Goal: Task Accomplishment & Management: Manage account settings

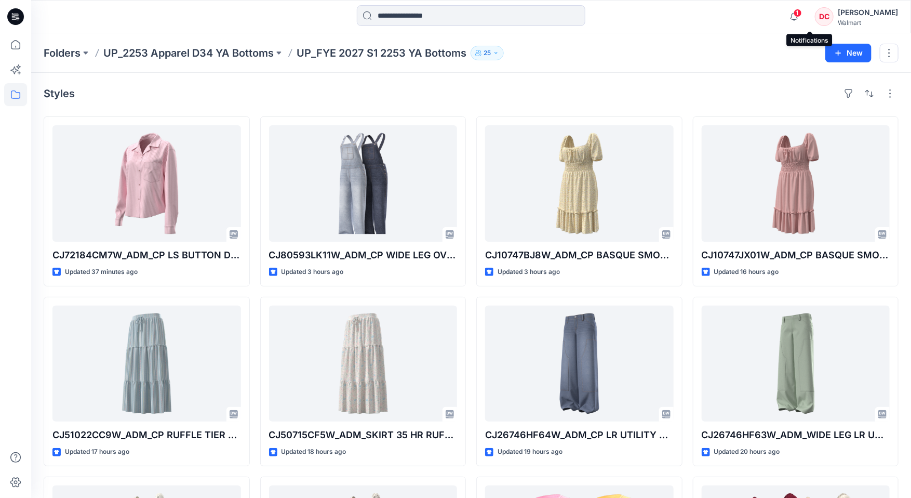
click at [802, 14] on span "1" at bounding box center [798, 13] width 8 height 8
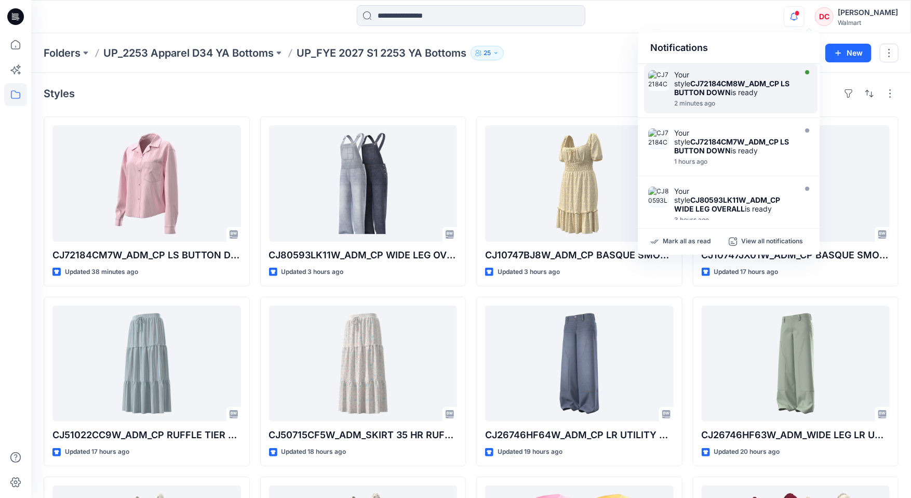
click at [718, 89] on strong "CJ72184CM8W_ADM_CP LS BUTTON DOWN" at bounding box center [731, 88] width 115 height 18
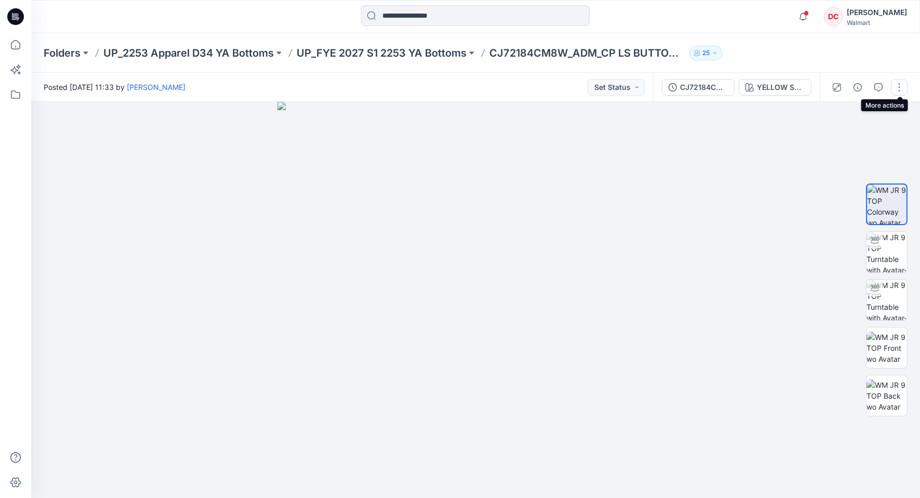
click at [901, 90] on button "button" at bounding box center [899, 87] width 17 height 17
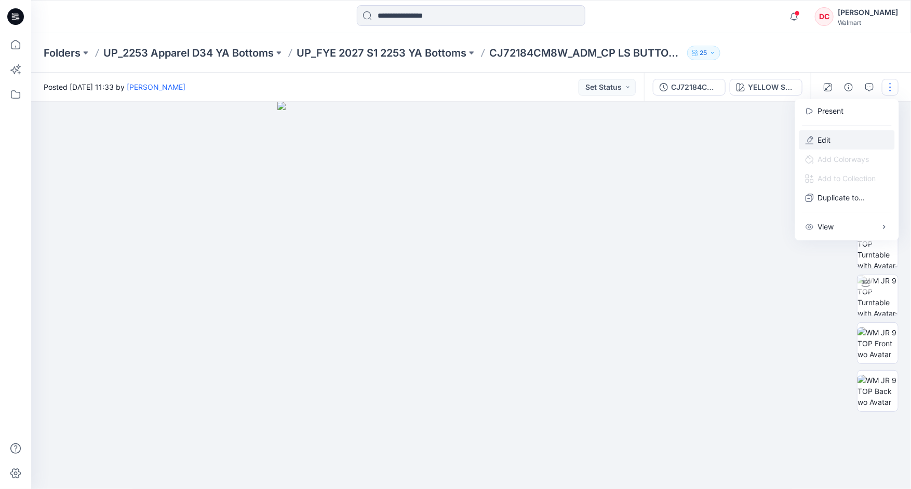
click at [820, 139] on p "Edit" at bounding box center [824, 140] width 13 height 11
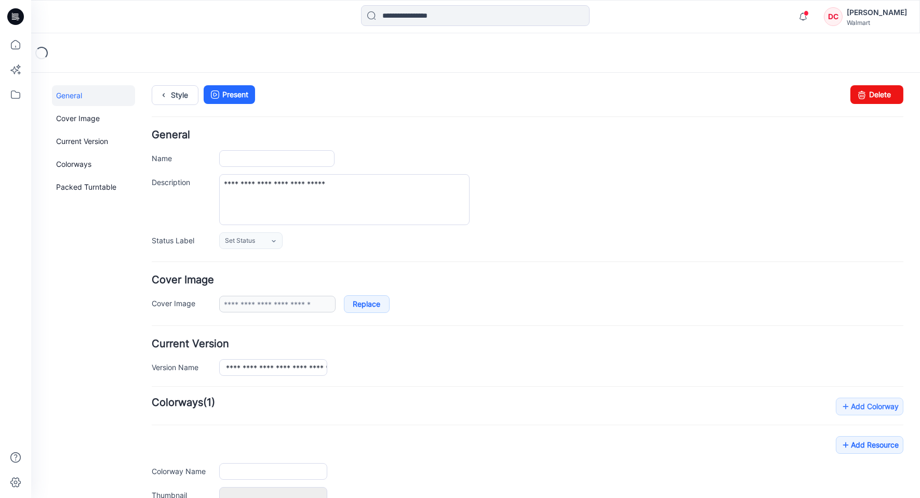
type input "**********"
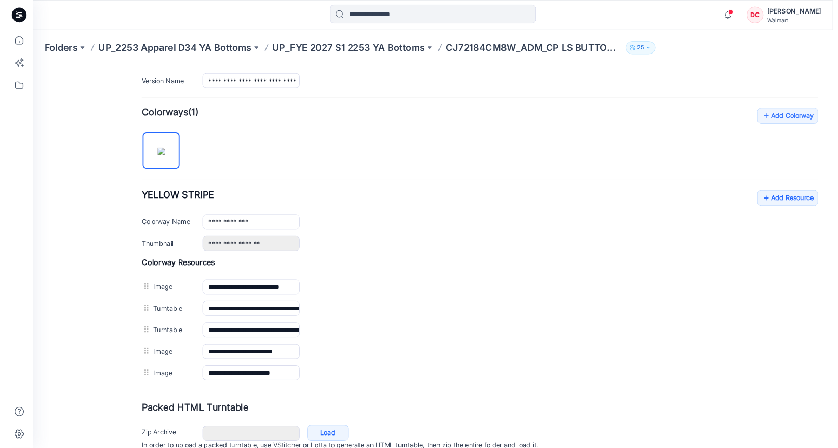
scroll to position [327, 0]
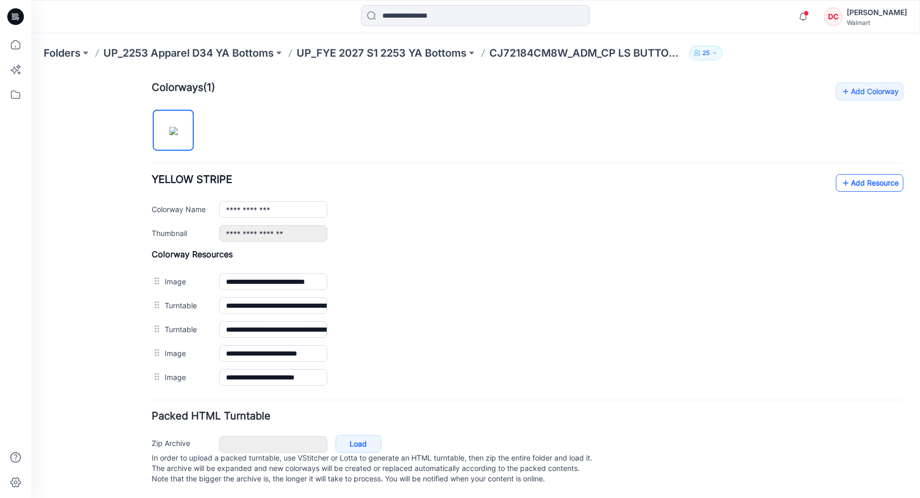
click at [840, 174] on icon at bounding box center [845, 182] width 10 height 17
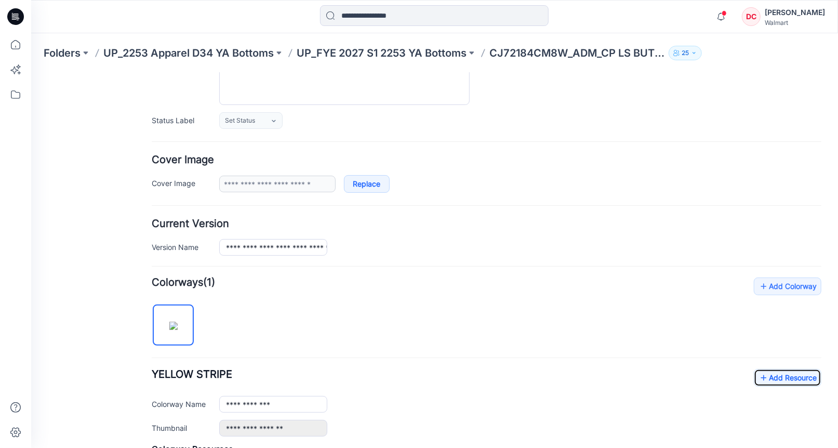
scroll to position [0, 0]
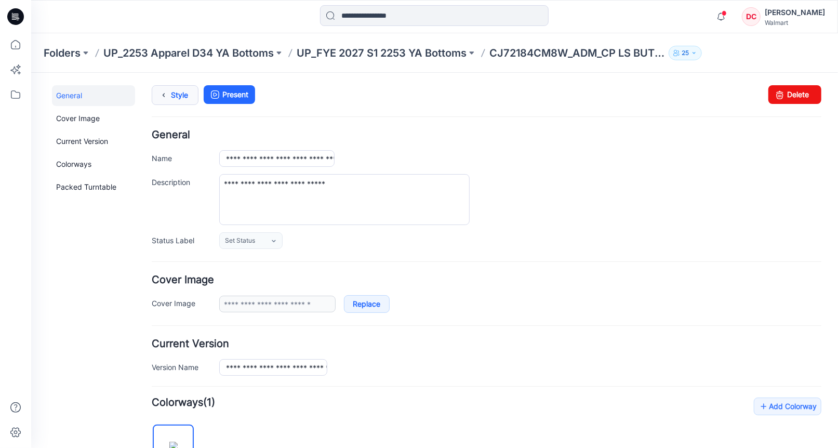
click at [163, 93] on icon at bounding box center [163, 94] width 15 height 19
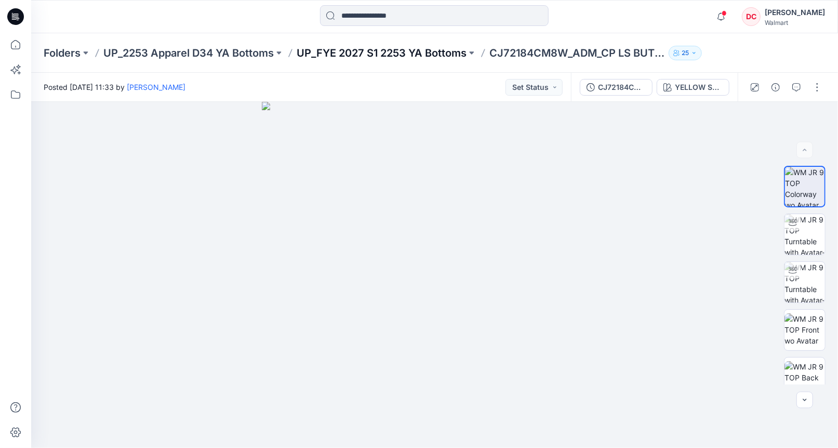
click at [377, 51] on p "UP_FYE 2027 S1 2253 YA Bottoms" at bounding box center [382, 53] width 170 height 15
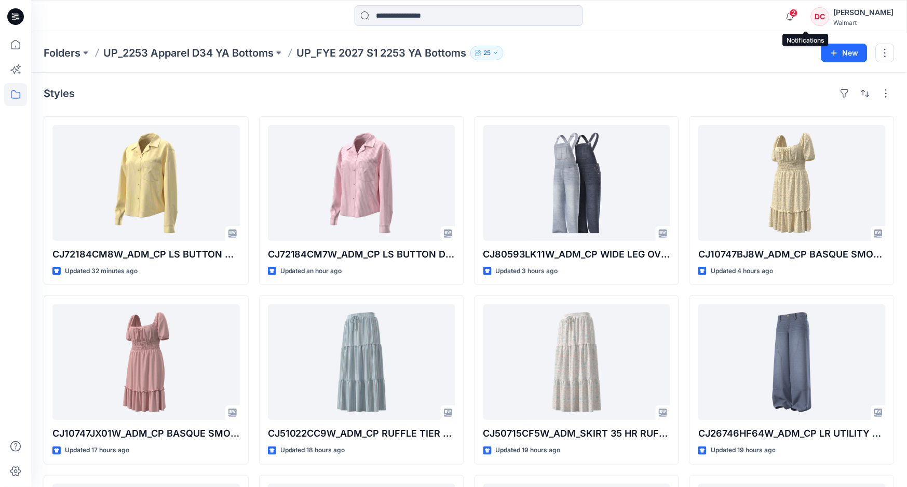
click at [798, 9] on span "2" at bounding box center [794, 13] width 8 height 8
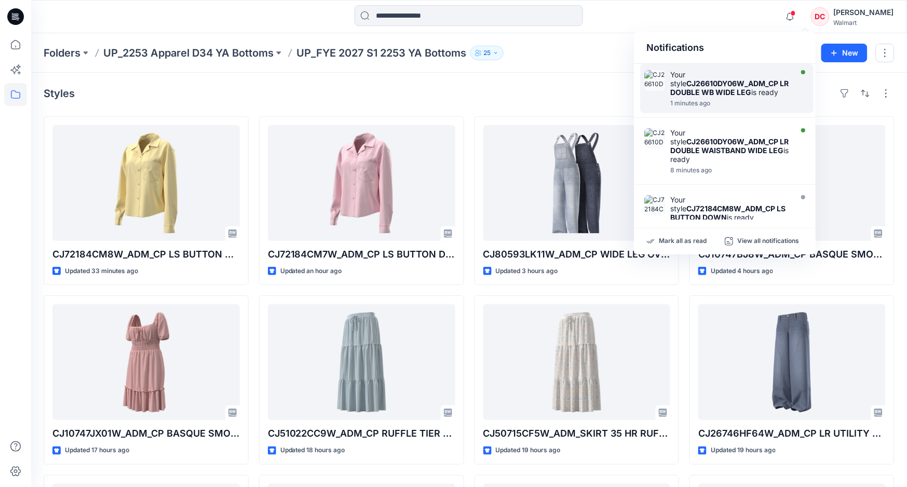
click at [714, 88] on strong "CJ26610DY06W_ADM_CP LR DOUBLE WB WIDE LEG" at bounding box center [729, 88] width 118 height 18
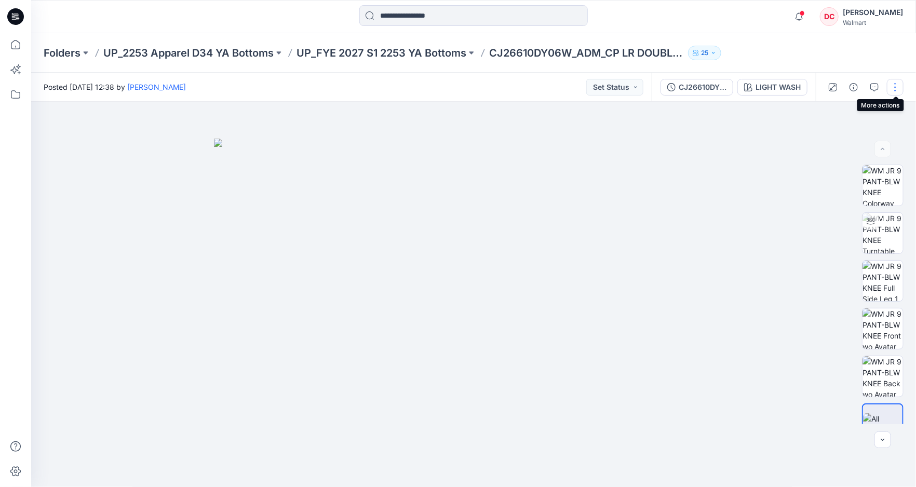
click at [837, 89] on button "button" at bounding box center [895, 87] width 17 height 17
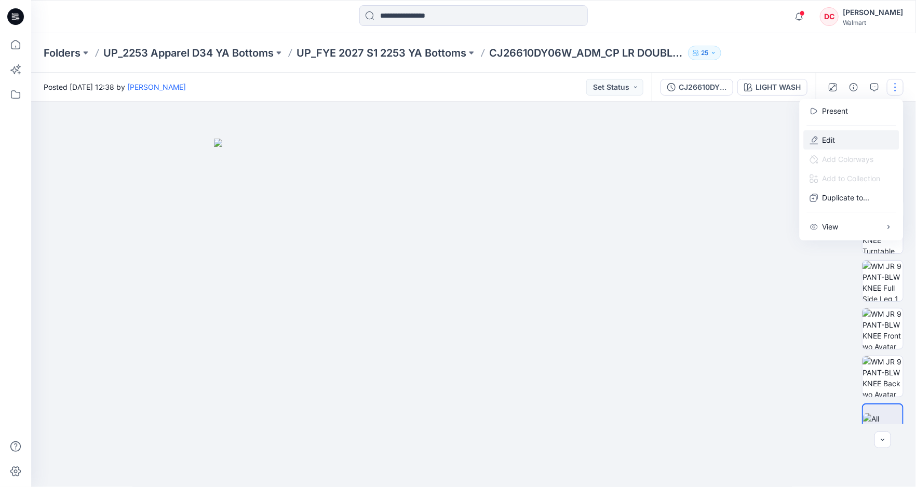
click at [835, 140] on p "Edit" at bounding box center [829, 140] width 13 height 11
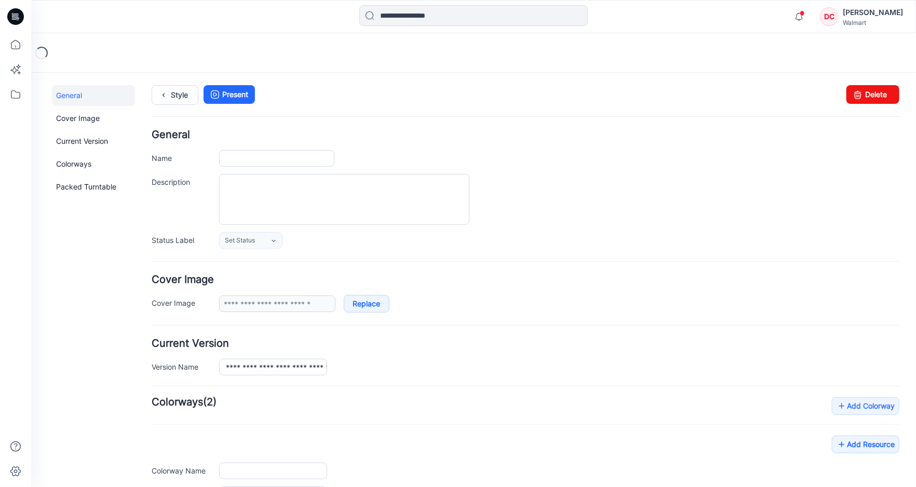
type input "**********"
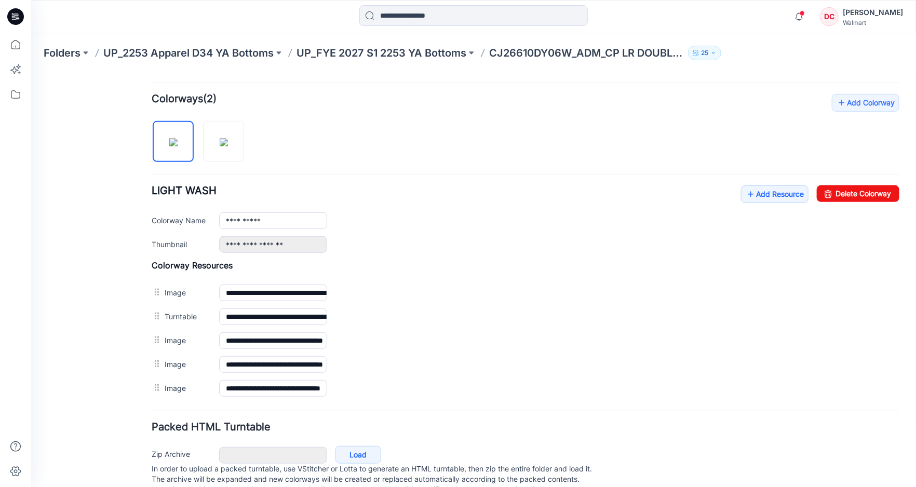
scroll to position [338, 0]
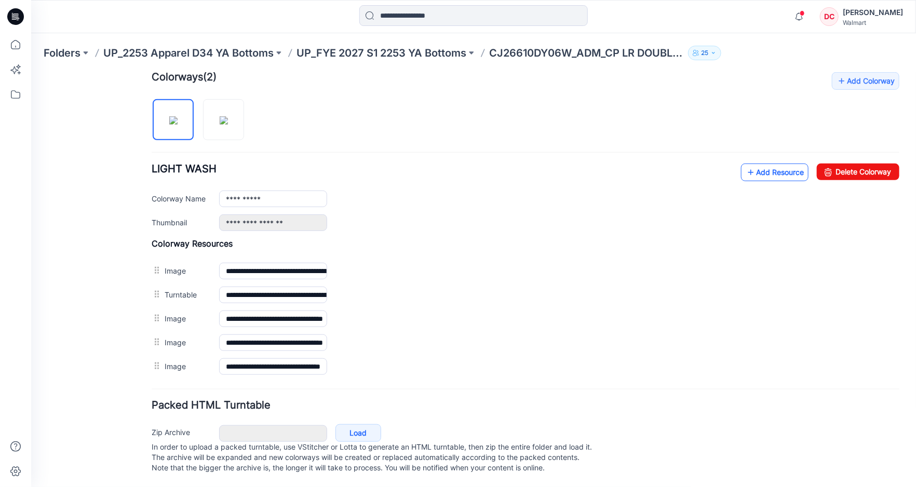
click at [745, 164] on icon at bounding box center [750, 172] width 10 height 17
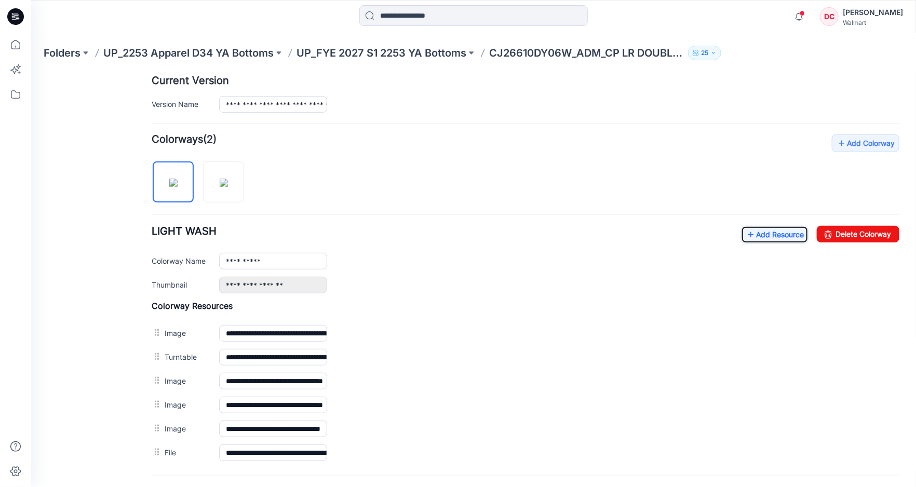
scroll to position [0, 0]
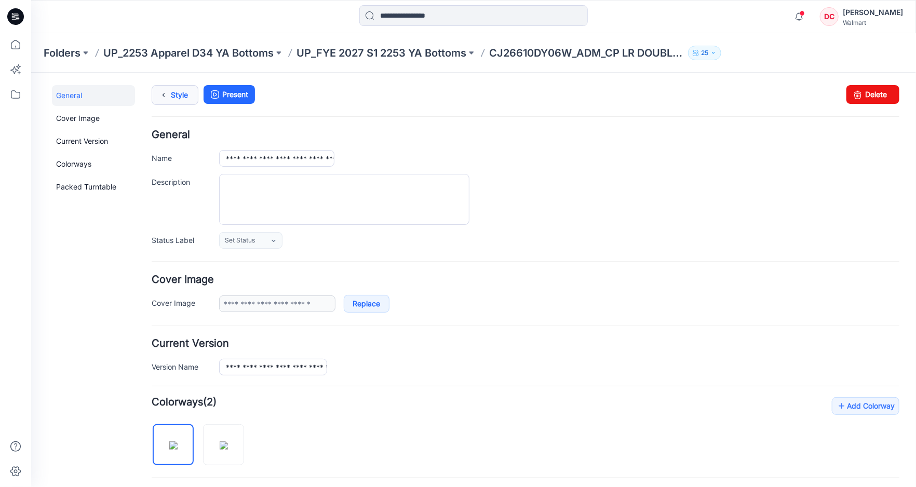
click at [168, 96] on icon at bounding box center [163, 94] width 15 height 19
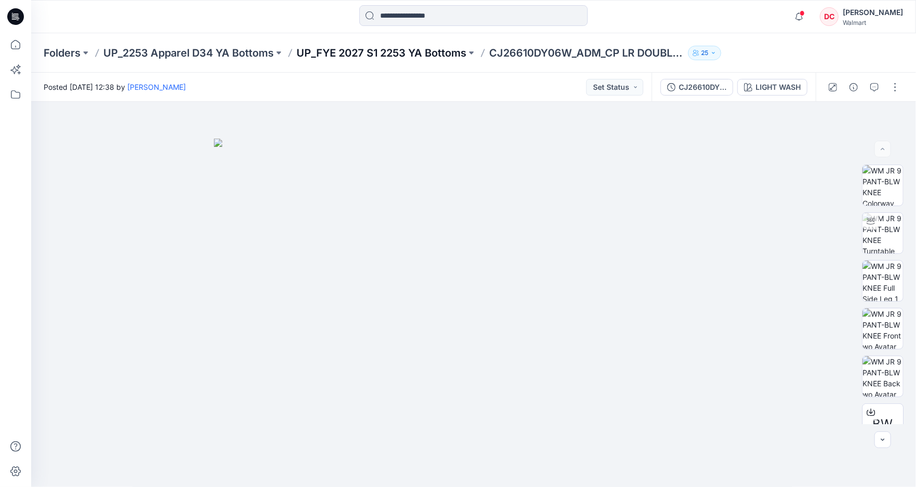
click at [363, 51] on p "UP_FYE 2027 S1 2253 YA Bottoms" at bounding box center [382, 53] width 170 height 15
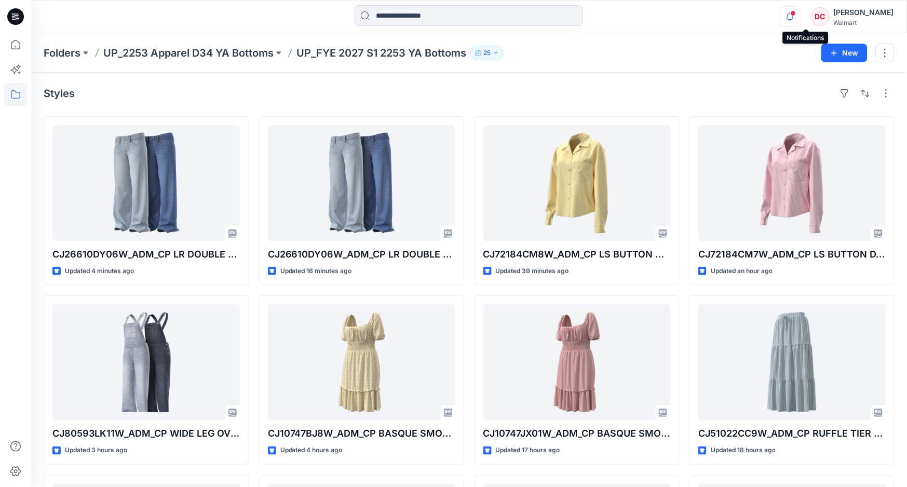
click at [794, 16] on icon "button" at bounding box center [790, 16] width 7 height 7
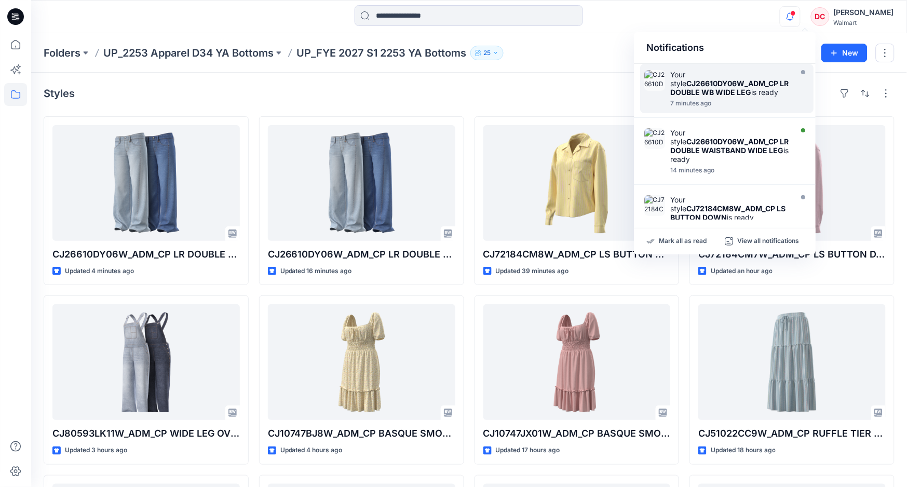
click at [660, 84] on img at bounding box center [655, 80] width 21 height 21
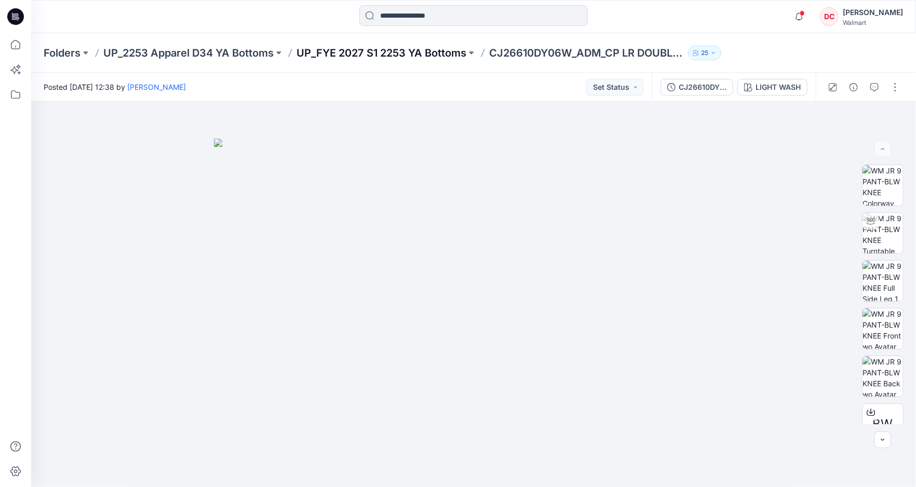
click at [418, 55] on p "UP_FYE 2027 S1 2253 YA Bottoms" at bounding box center [382, 53] width 170 height 15
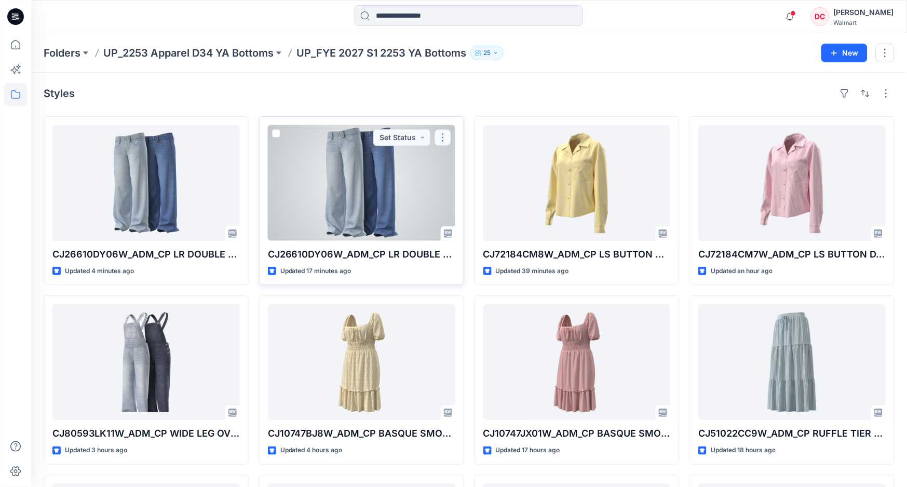
click at [444, 138] on button "button" at bounding box center [443, 137] width 17 height 17
click at [463, 160] on p "Edit" at bounding box center [461, 161] width 13 height 11
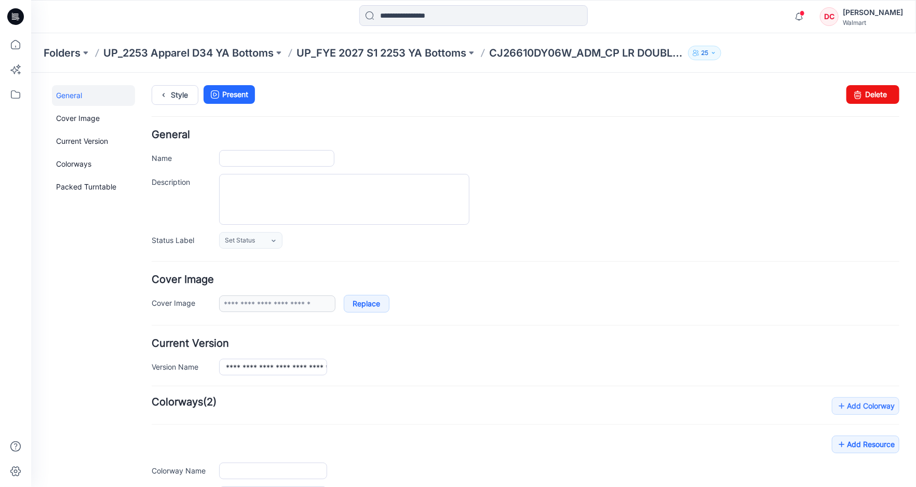
type input "**********"
click at [863, 94] on link "Delete" at bounding box center [872, 94] width 53 height 19
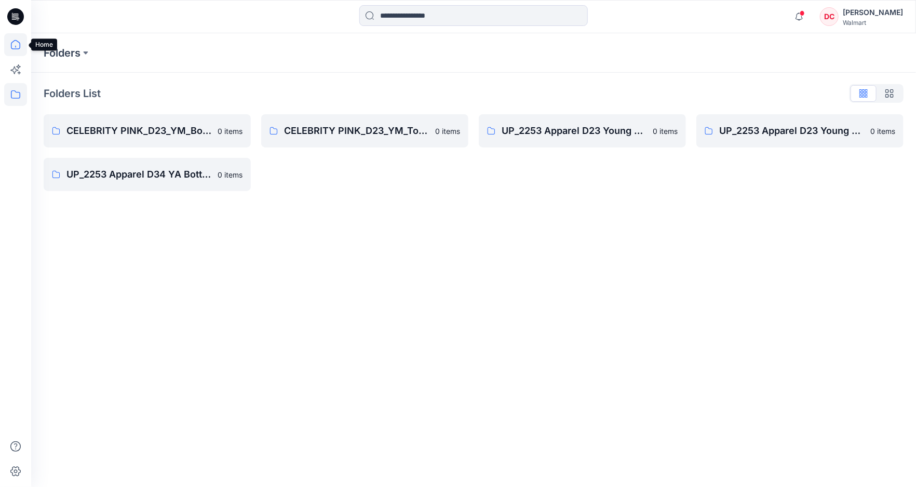
click at [11, 44] on icon at bounding box center [15, 44] width 9 height 9
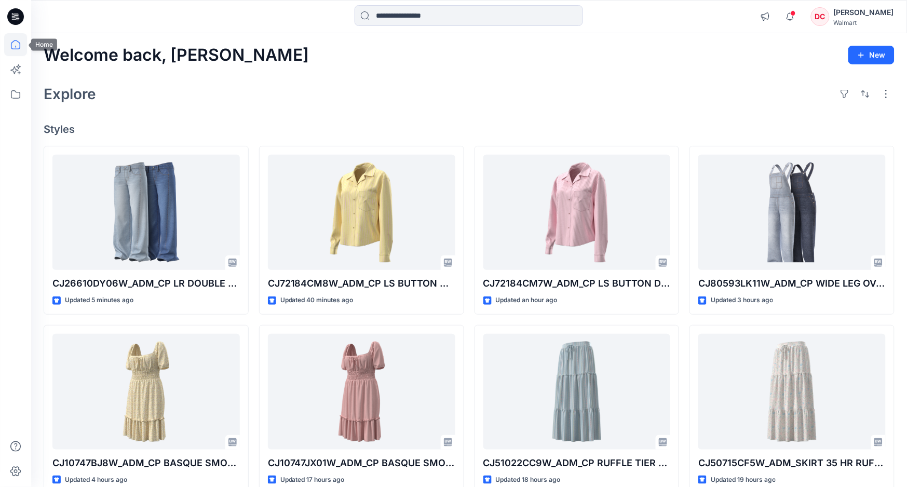
click at [15, 47] on icon at bounding box center [15, 47] width 1 height 2
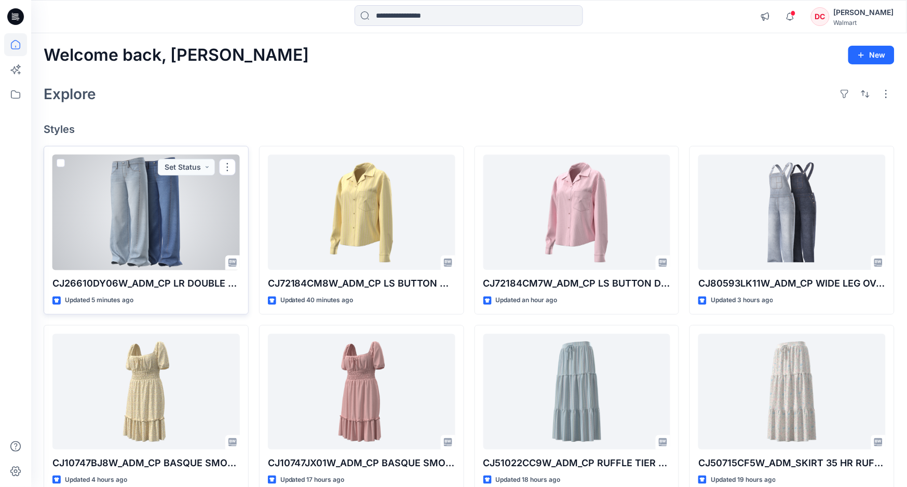
click at [135, 286] on p "CJ26610DY06W_ADM_CP LR DOUBLE WB WIDE LEG" at bounding box center [145, 283] width 187 height 15
click at [140, 225] on div at bounding box center [145, 213] width 187 height 116
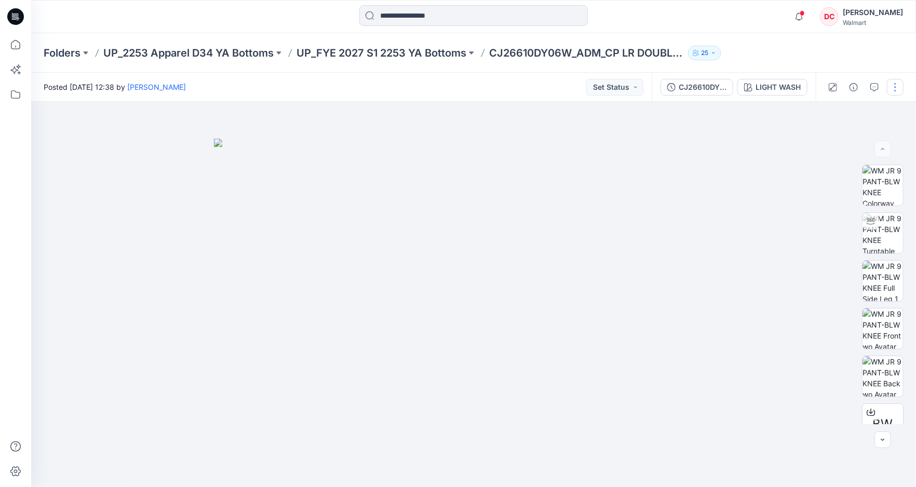
click at [898, 88] on button "button" at bounding box center [895, 87] width 17 height 17
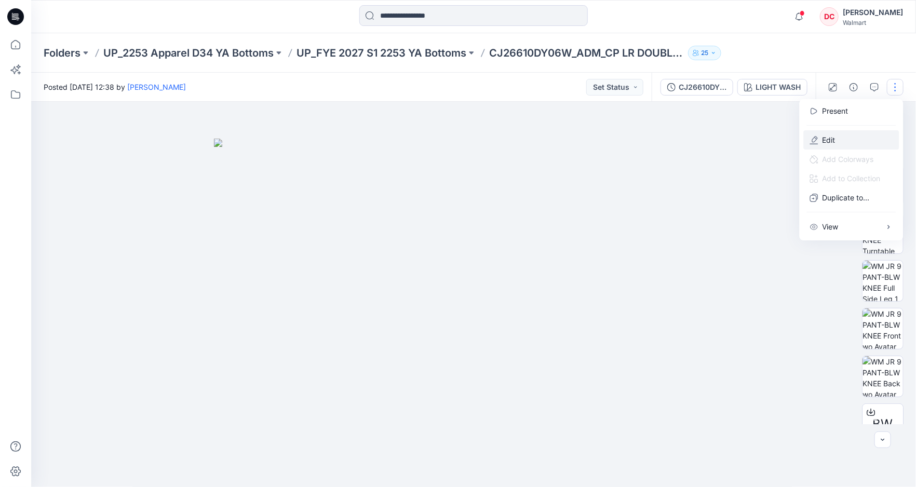
click at [823, 140] on p "Edit" at bounding box center [829, 140] width 13 height 11
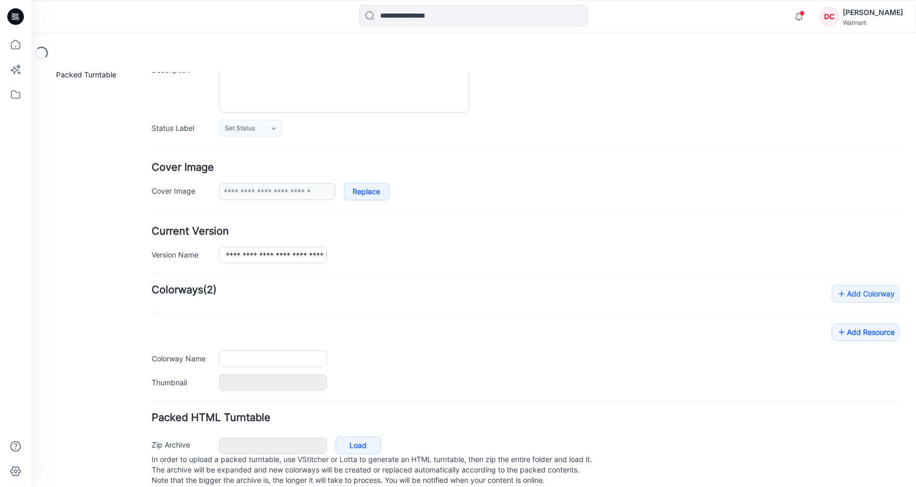
type input "**********"
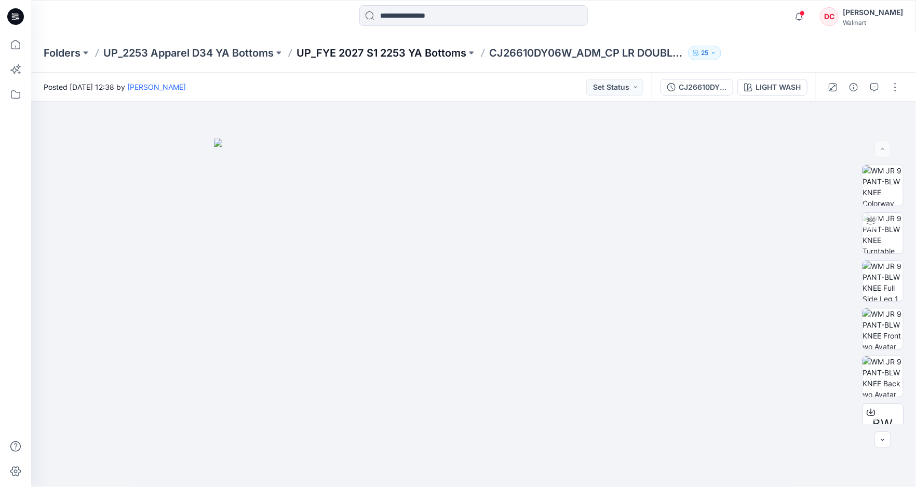
click at [331, 53] on p "UP_FYE 2027 S1 2253 YA Bottoms" at bounding box center [382, 53] width 170 height 15
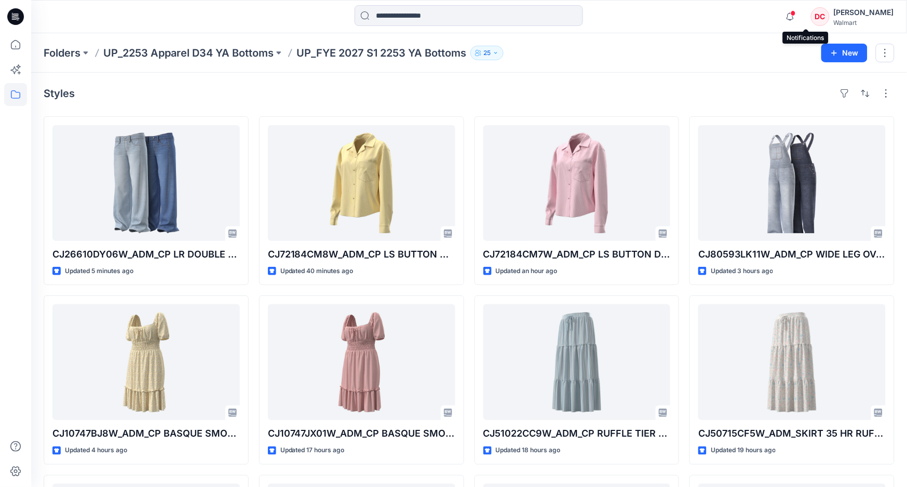
click at [796, 14] on span at bounding box center [793, 13] width 5 height 6
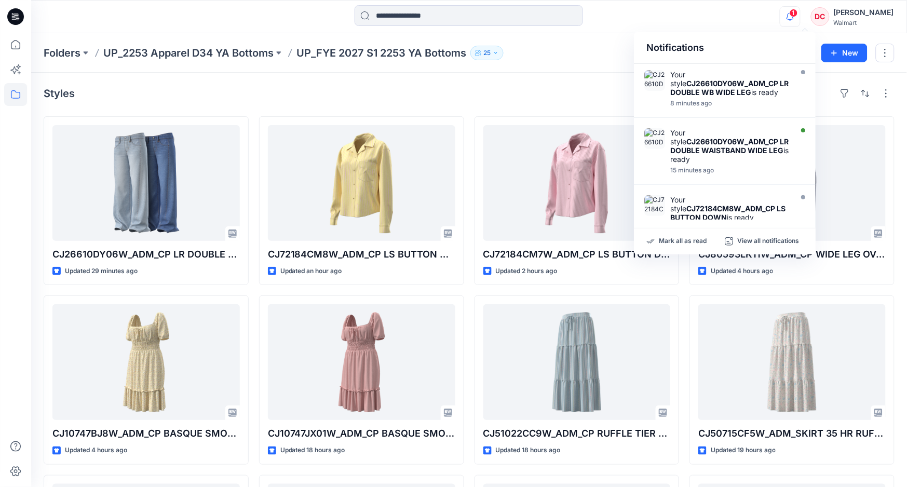
click at [800, 18] on icon "button" at bounding box center [791, 16] width 20 height 21
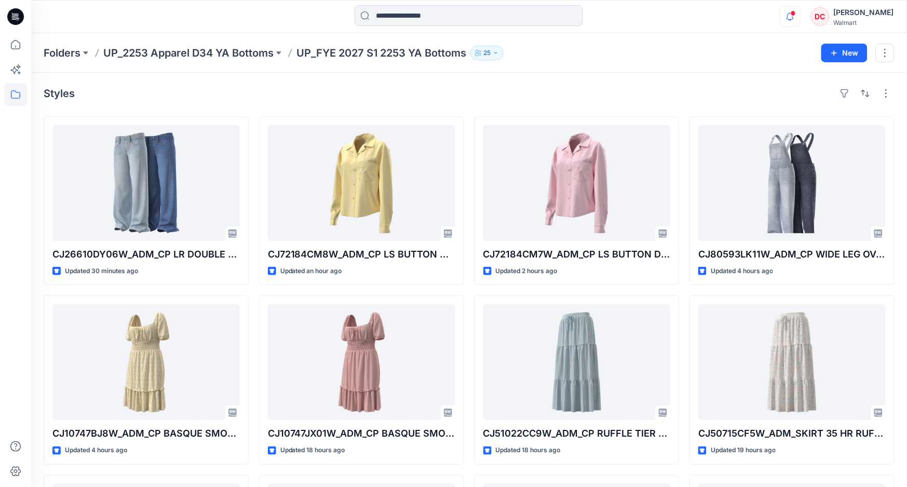
click at [796, 15] on span at bounding box center [793, 13] width 5 height 6
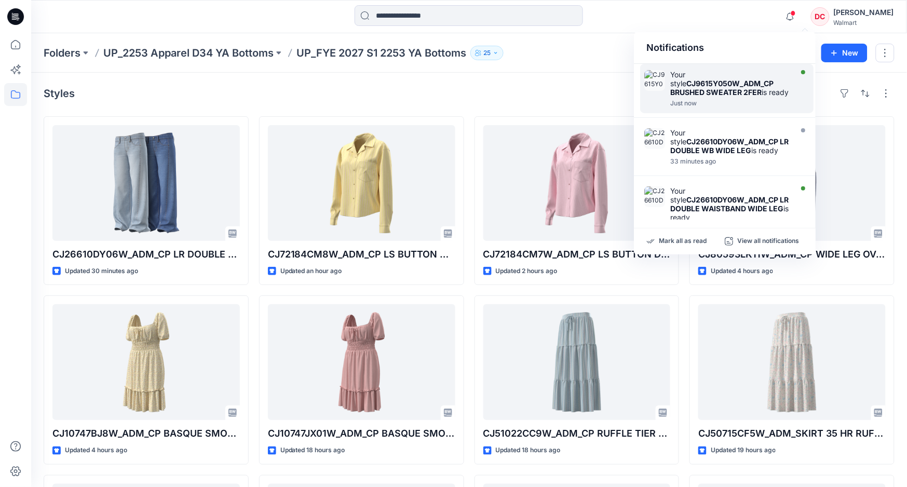
click at [721, 87] on strong "CJ9615Y050W_ADM_CP BRUSHED SWEATER 2FER" at bounding box center [721, 88] width 103 height 18
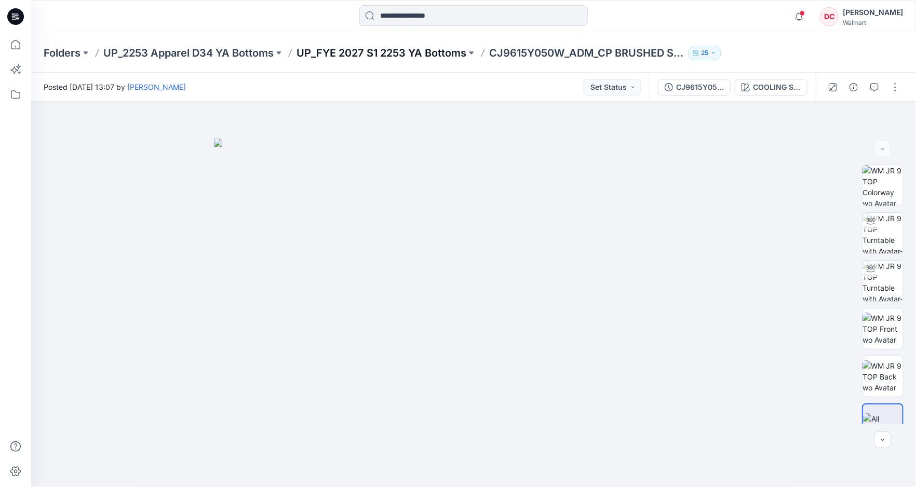
click at [334, 53] on p "UP_FYE 2027 S1 2253 YA Bottoms" at bounding box center [382, 53] width 170 height 15
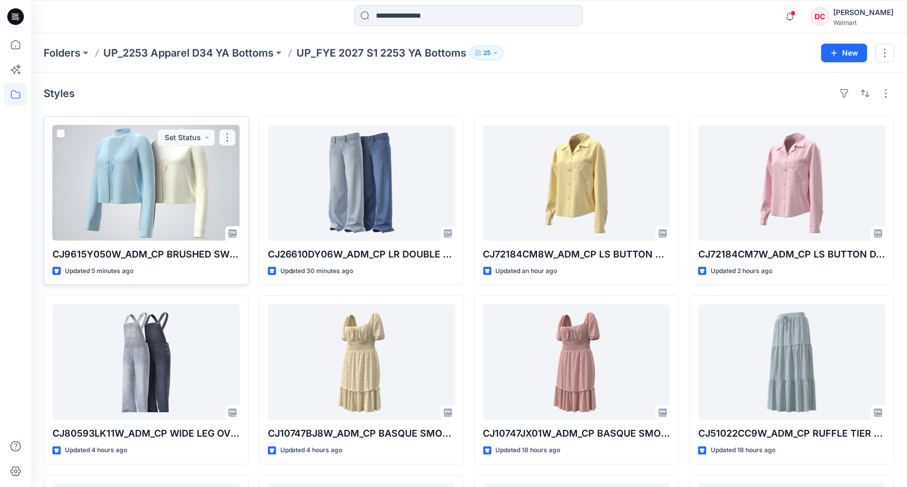
click at [231, 137] on button "button" at bounding box center [227, 137] width 17 height 17
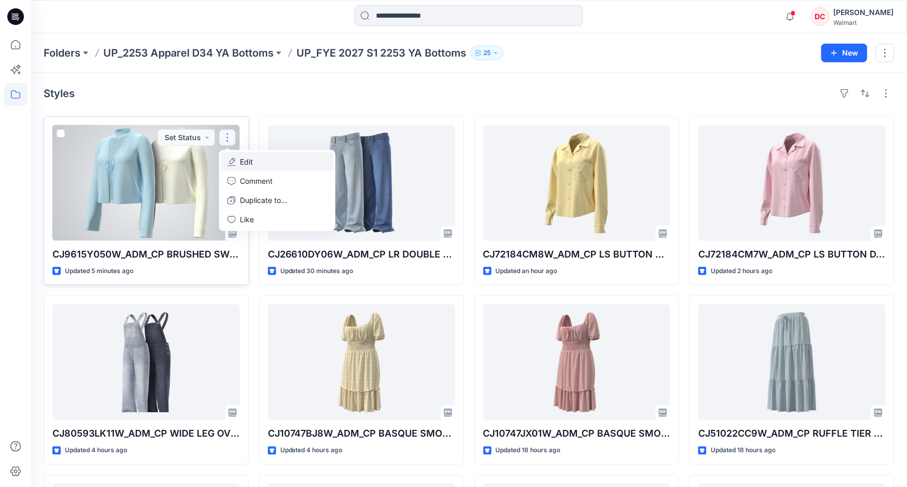
click at [259, 164] on button "Edit" at bounding box center [277, 161] width 112 height 19
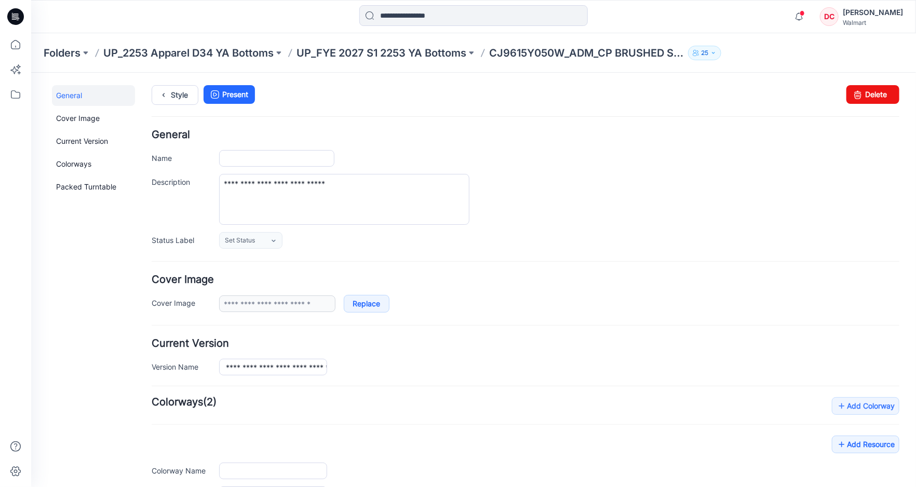
type input "**********"
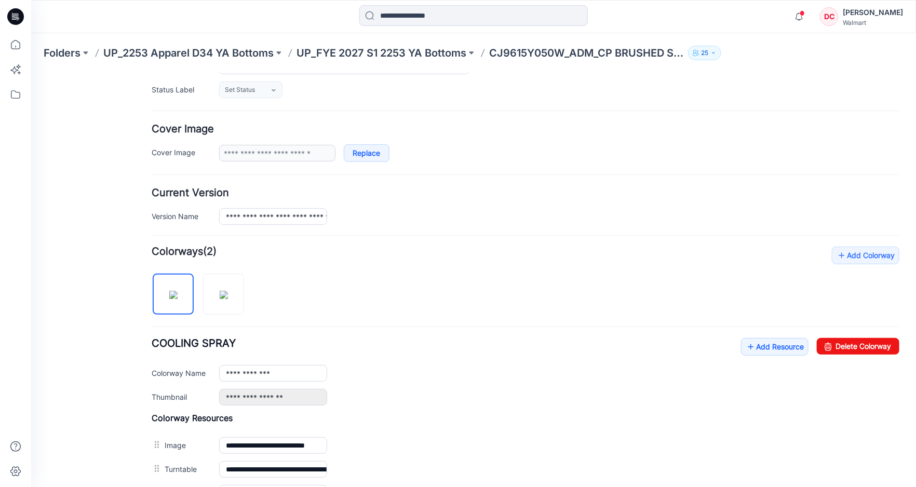
scroll to position [201, 0]
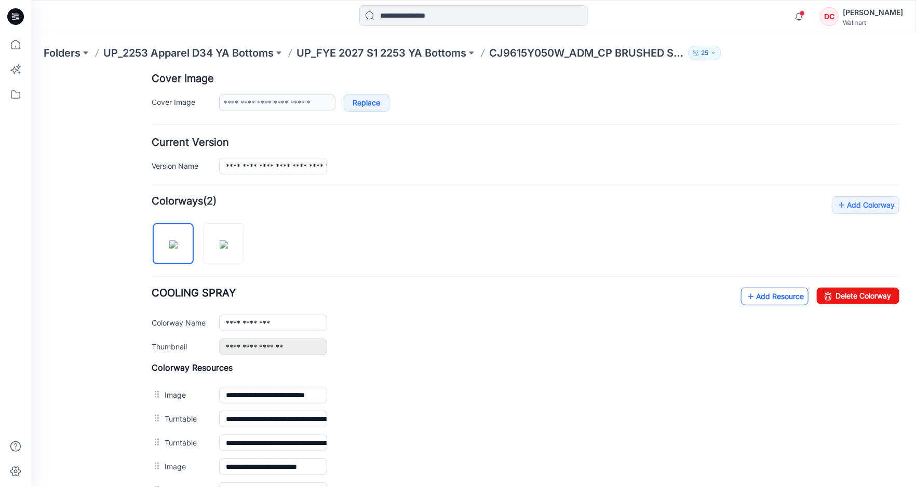
click at [745, 293] on icon at bounding box center [750, 296] width 10 height 17
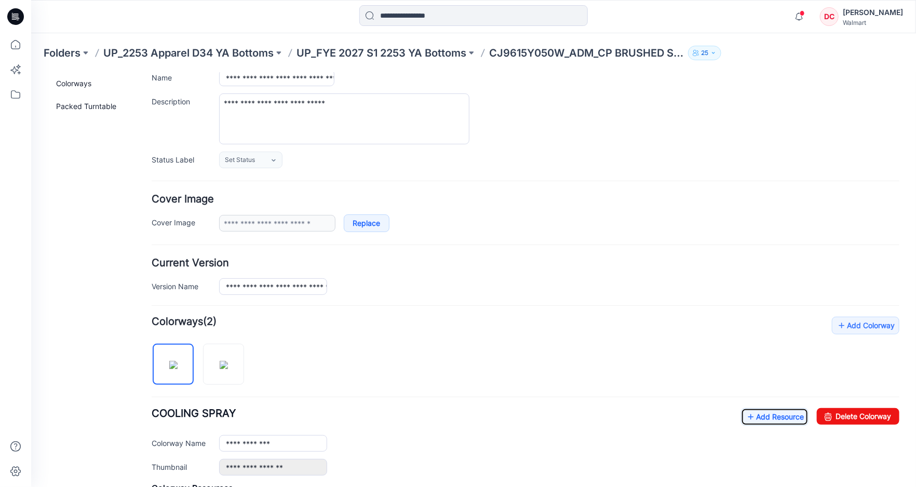
scroll to position [0, 0]
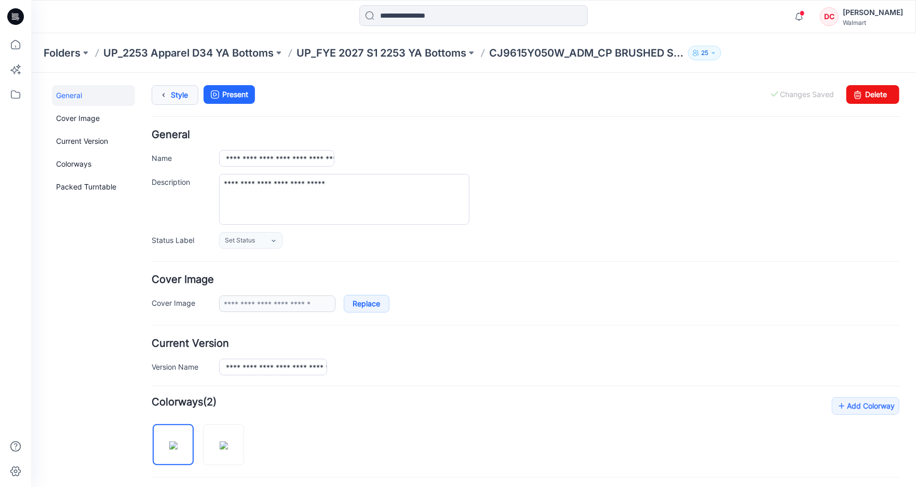
click at [167, 92] on icon at bounding box center [163, 94] width 15 height 19
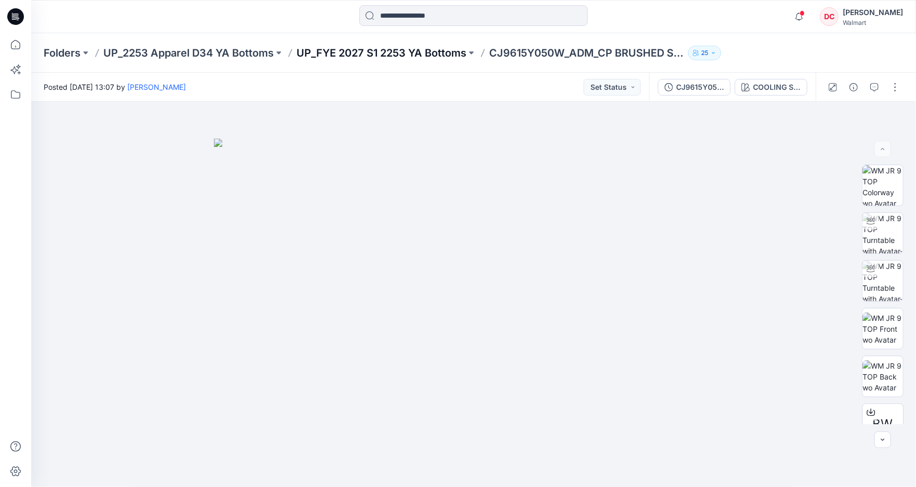
click at [420, 50] on p "UP_FYE 2027 S1 2253 YA Bottoms" at bounding box center [382, 53] width 170 height 15
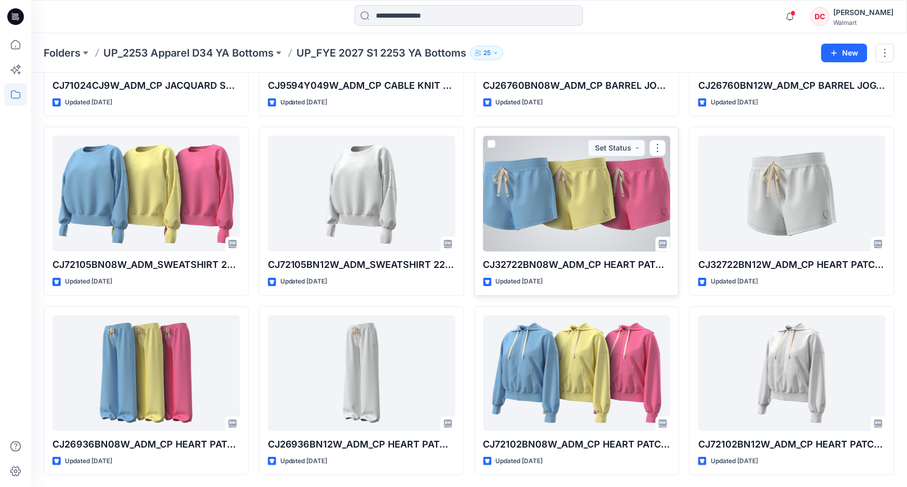
scroll to position [887, 0]
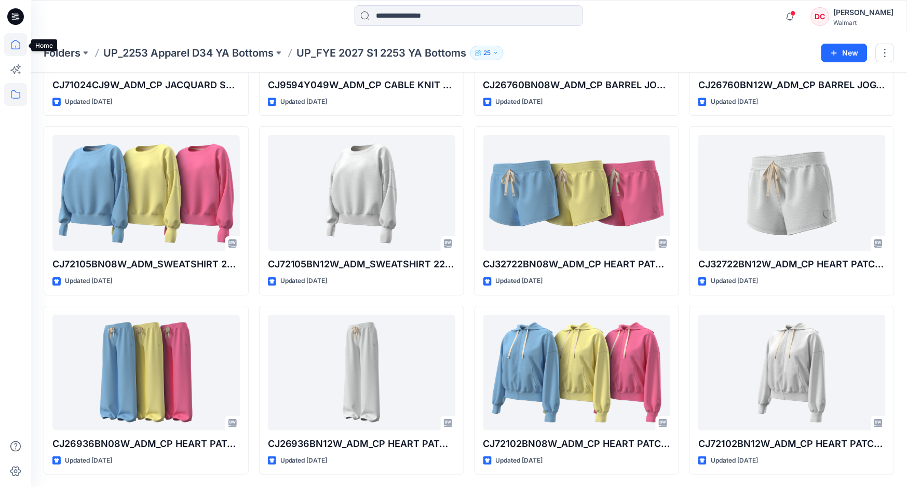
click at [10, 46] on icon at bounding box center [15, 44] width 23 height 23
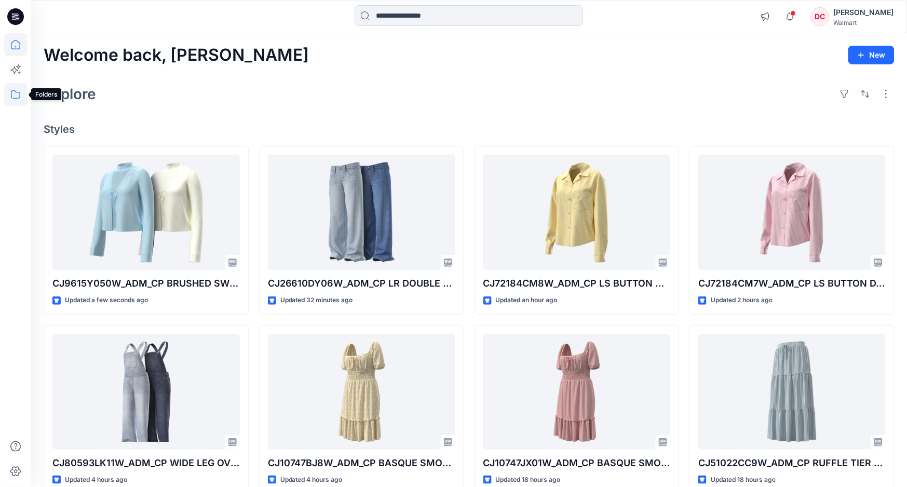
click at [11, 96] on icon at bounding box center [15, 94] width 9 height 8
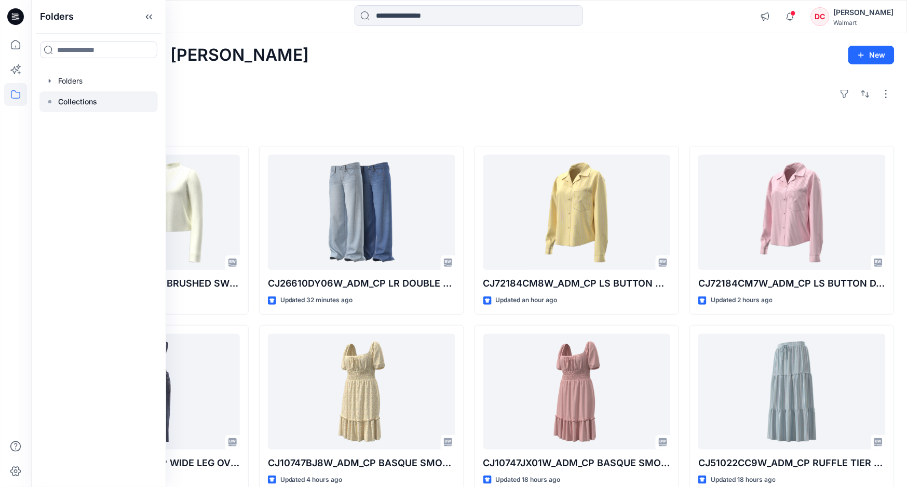
click at [68, 102] on p "Collections" at bounding box center [77, 102] width 39 height 12
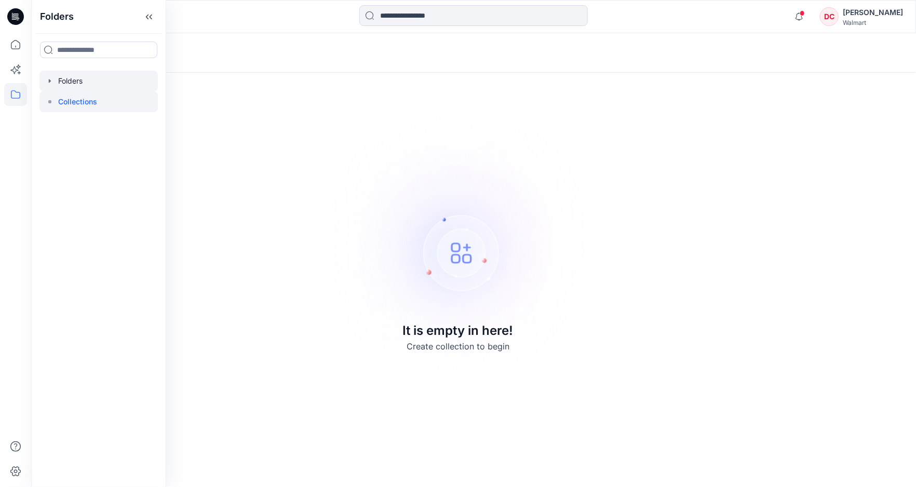
click at [71, 80] on div at bounding box center [98, 81] width 118 height 21
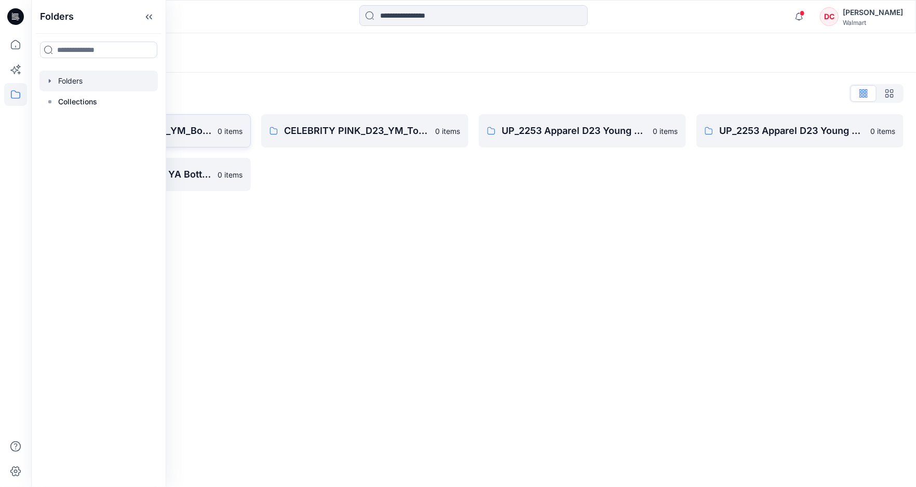
click at [209, 133] on p "CELEBRITY PINK_D23_YM_Bottoms" at bounding box center [138, 131] width 145 height 15
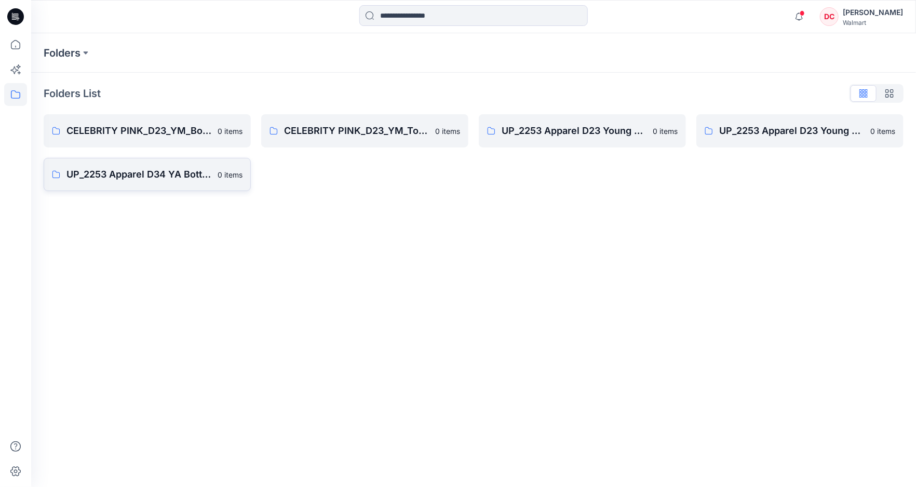
click at [125, 177] on p "UP_2253 Apparel D34 YA Bottoms" at bounding box center [138, 174] width 145 height 15
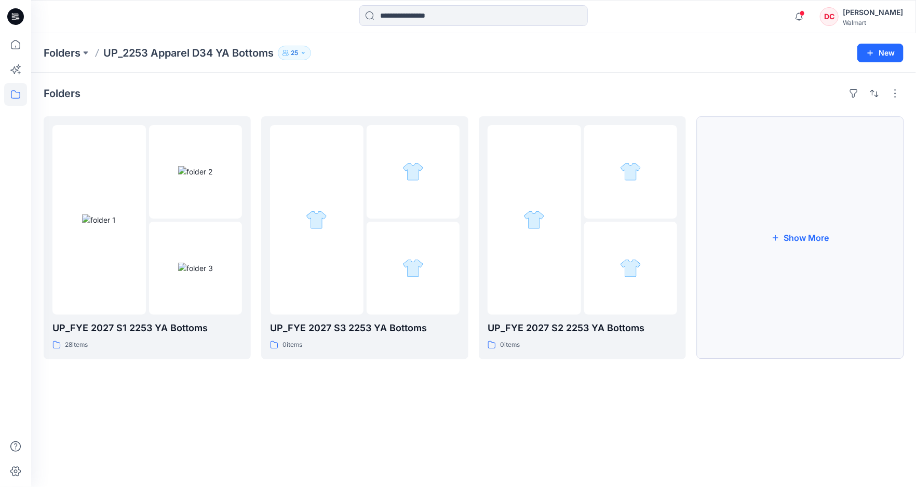
click at [776, 238] on icon "button" at bounding box center [775, 238] width 8 height 8
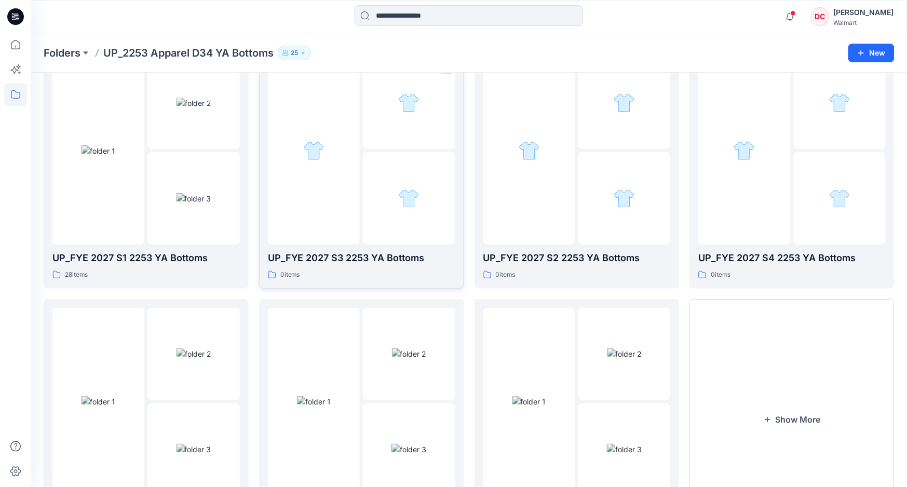
scroll to position [70, 0]
click at [339, 196] on div at bounding box center [314, 149] width 92 height 187
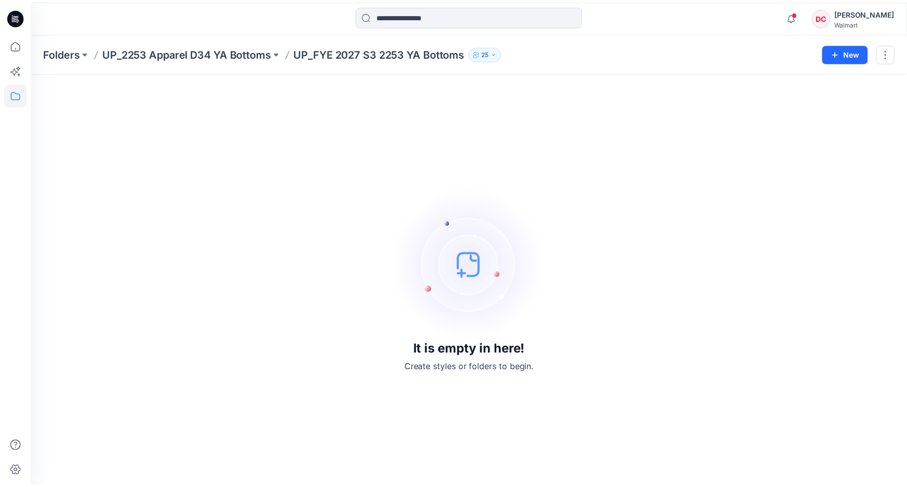
scroll to position [70, 0]
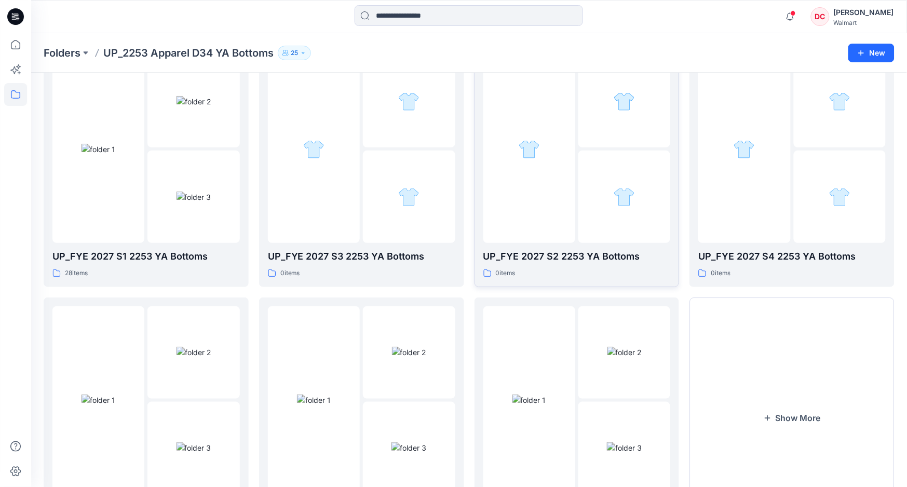
click at [555, 186] on div at bounding box center [530, 149] width 92 height 187
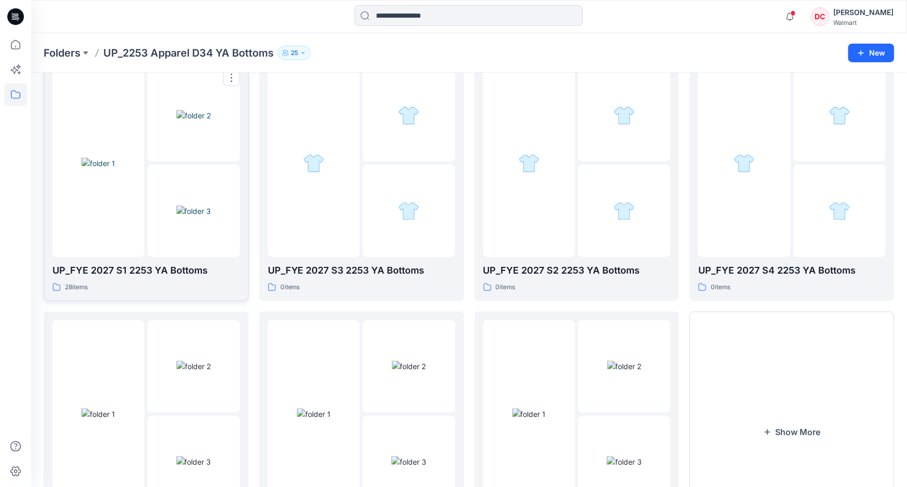
click at [135, 225] on div at bounding box center [98, 163] width 92 height 187
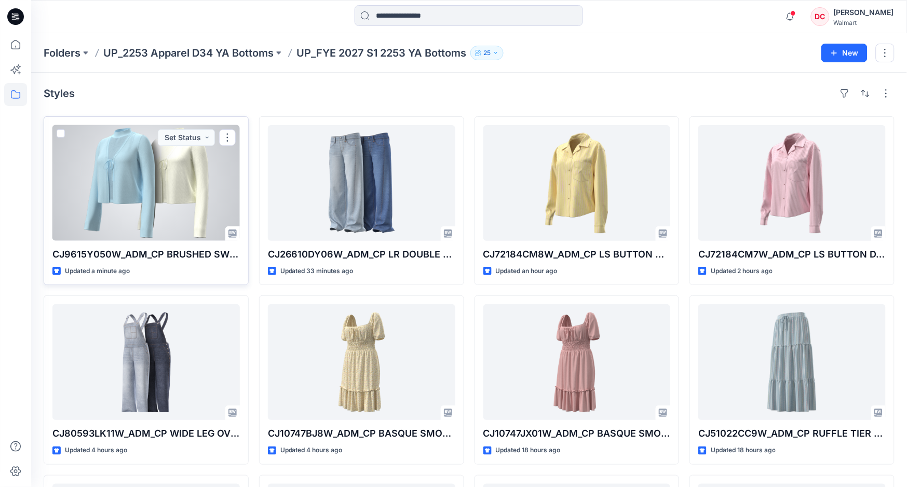
click at [174, 199] on div at bounding box center [145, 183] width 187 height 116
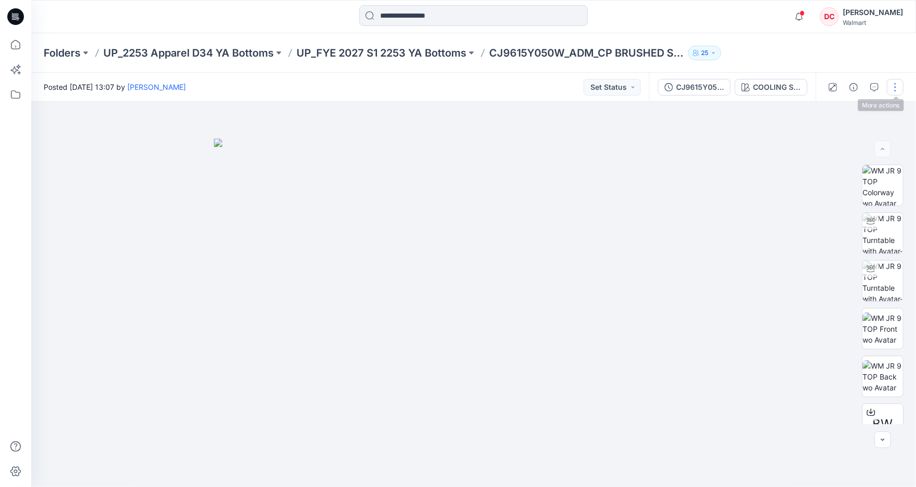
click at [895, 86] on button "button" at bounding box center [895, 87] width 17 height 17
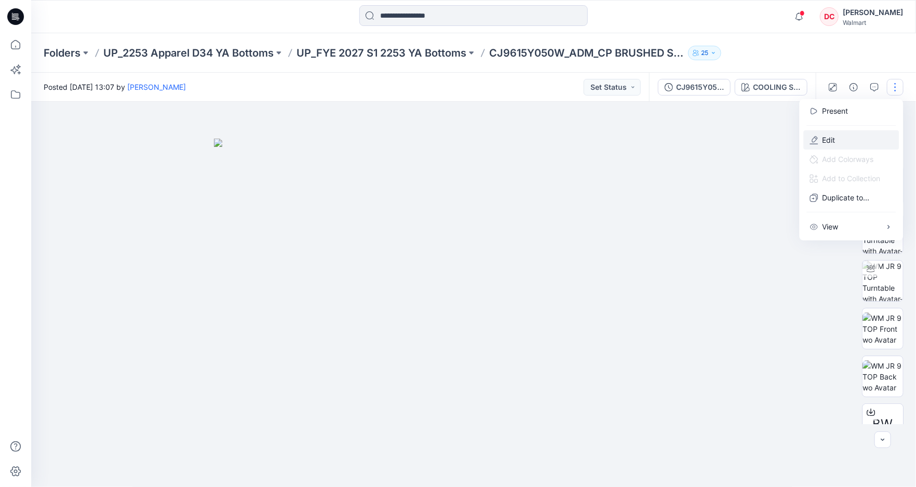
click at [823, 141] on p "Edit" at bounding box center [829, 140] width 13 height 11
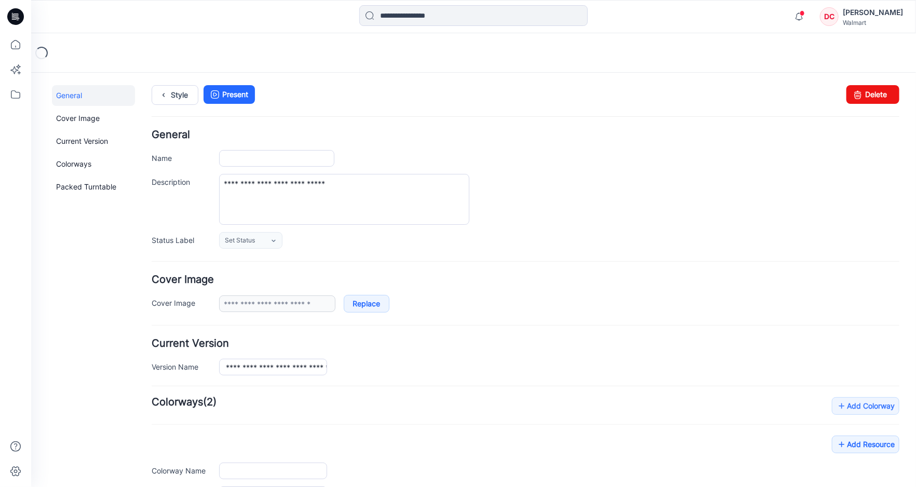
type input "**********"
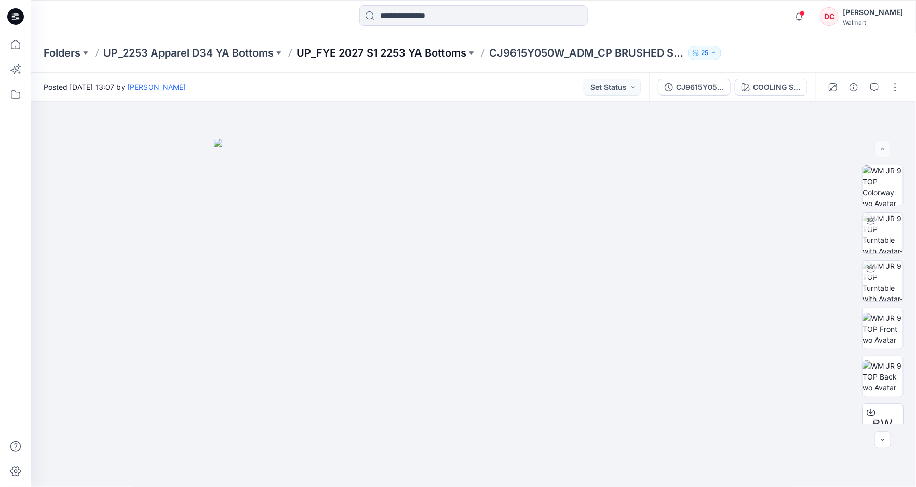
click at [345, 48] on p "UP_FYE 2027 S1 2253 YA Bottoms" at bounding box center [382, 53] width 170 height 15
